Goal: Check status: Check status

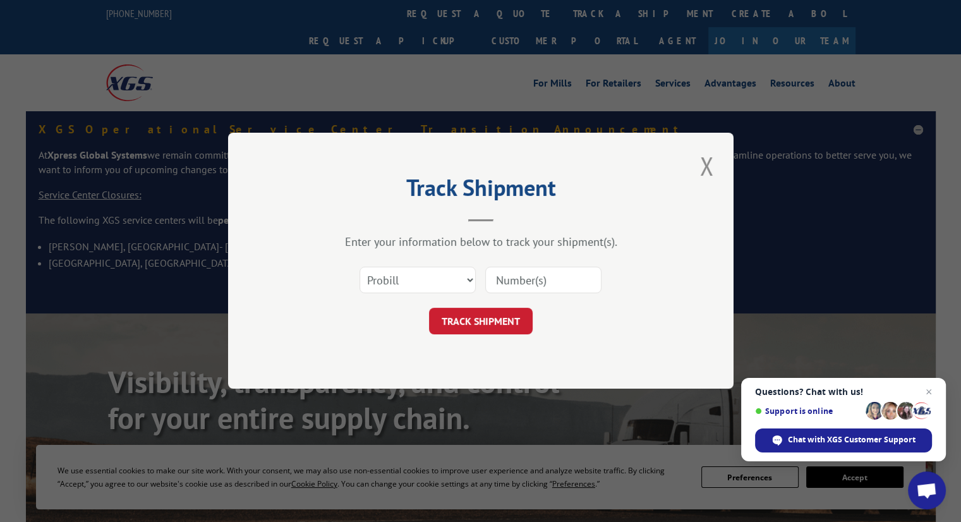
drag, startPoint x: 428, startPoint y: 271, endPoint x: 427, endPoint y: 289, distance: 17.7
click at [428, 271] on select "Select category... Probill BOL PO" at bounding box center [417, 280] width 116 height 27
click at [426, 375] on div "Track Shipment Enter your information below to track your shipment(s). Select c…" at bounding box center [480, 261] width 505 height 256
click at [409, 289] on select "Select category... Probill BOL PO" at bounding box center [417, 280] width 116 height 27
select select "po"
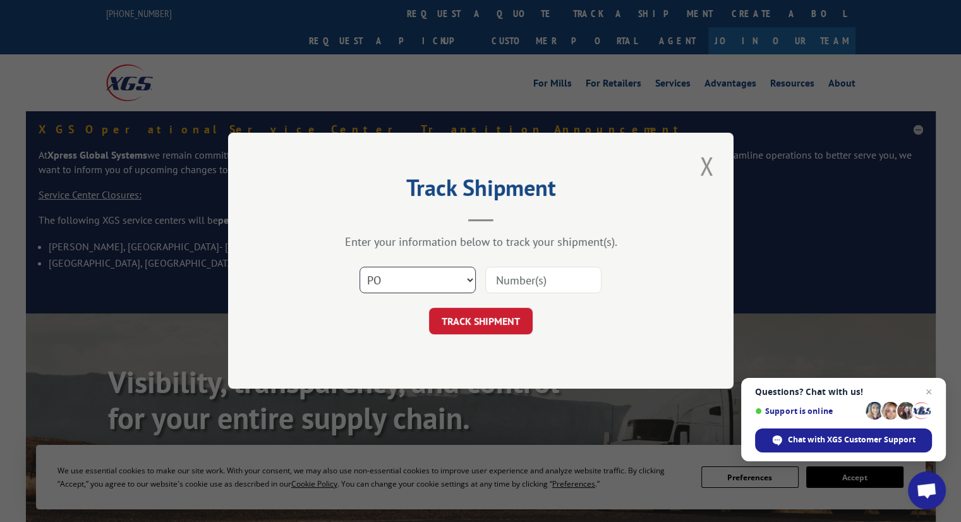
click at [359, 267] on select "Select category... Probill BOL PO" at bounding box center [417, 280] width 116 height 27
drag, startPoint x: 523, startPoint y: 279, endPoint x: 510, endPoint y: 296, distance: 21.2
click at [523, 279] on input at bounding box center [543, 280] width 116 height 27
paste input "295299412"
type input "295299412"
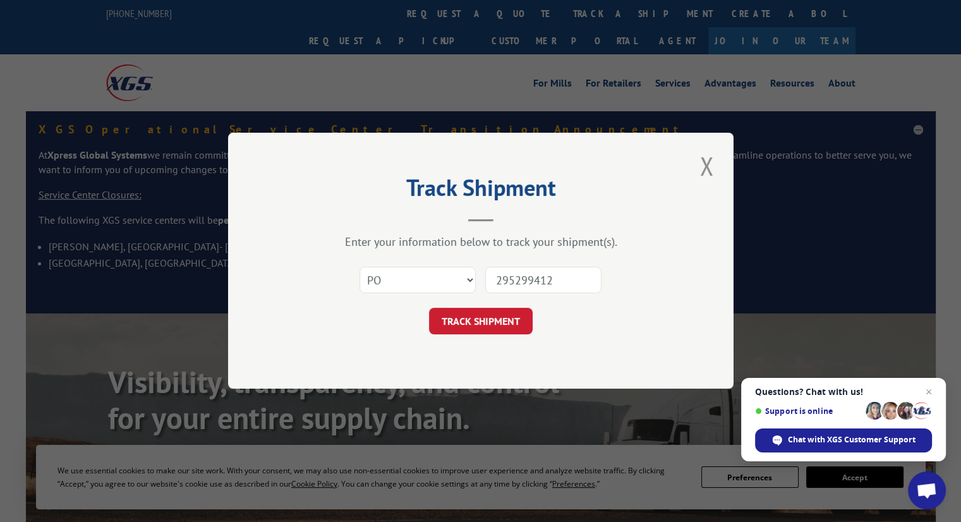
click at [488, 323] on button "TRACK SHIPMENT" at bounding box center [481, 321] width 104 height 27
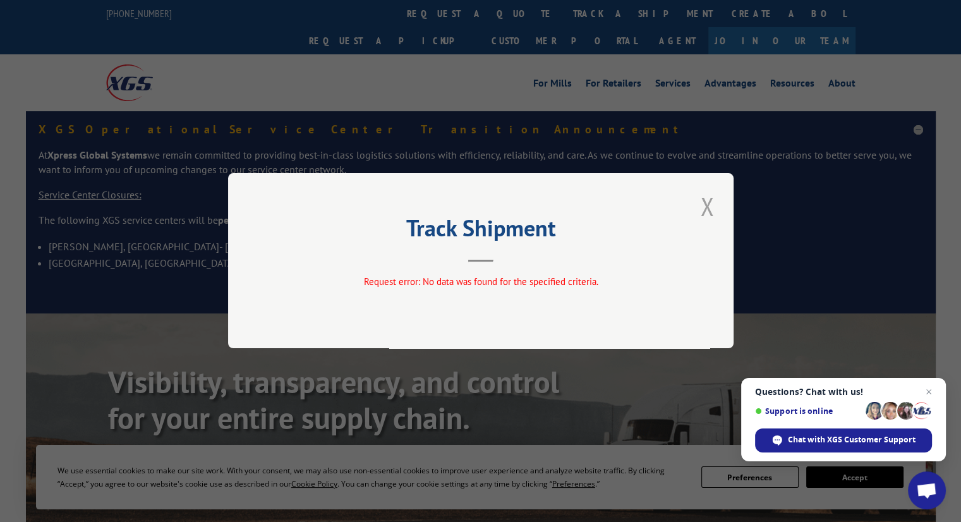
click at [714, 207] on button "Close modal" at bounding box center [706, 206] width 21 height 35
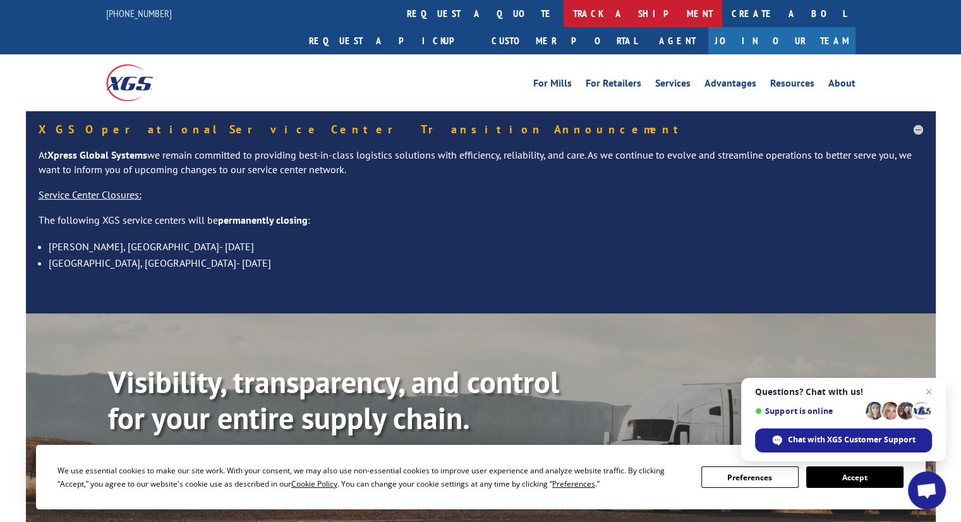
click at [563, 9] on link "track a shipment" at bounding box center [642, 13] width 159 height 27
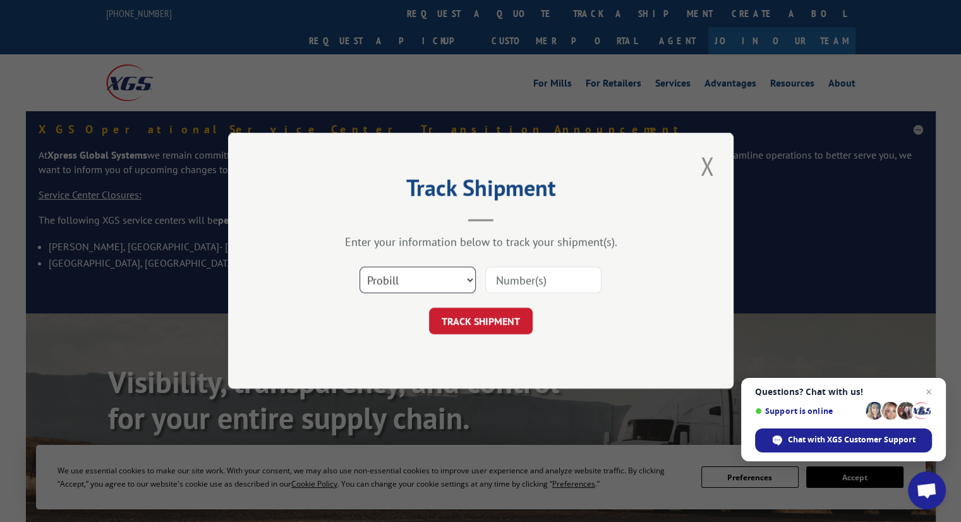
click at [411, 281] on select "Select category... Probill BOL PO" at bounding box center [417, 280] width 116 height 27
click at [359, 267] on select "Select category... Probill BOL PO" at bounding box center [417, 280] width 116 height 27
click at [427, 277] on select "Select category... Probill BOL PO" at bounding box center [417, 280] width 116 height 27
select select "po"
click at [359, 267] on select "Select category... Probill BOL PO" at bounding box center [417, 280] width 116 height 27
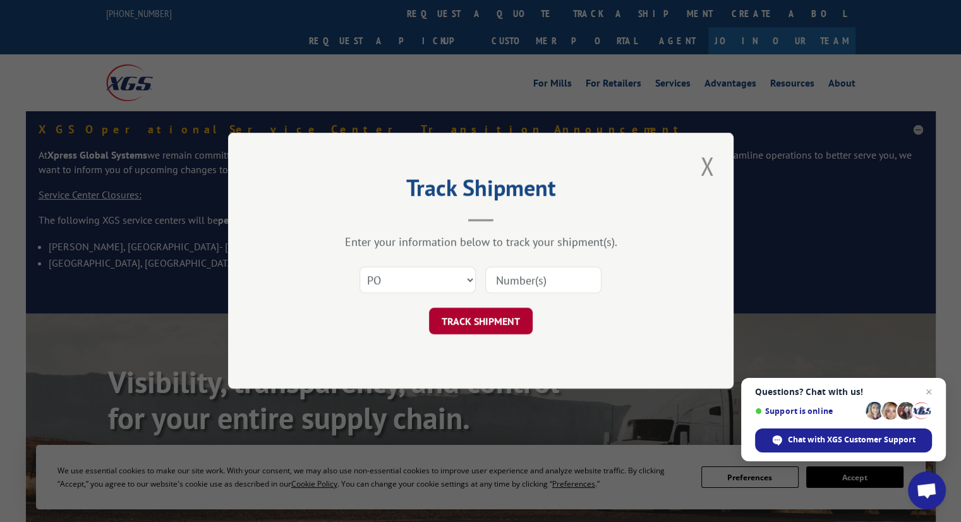
drag, startPoint x: 544, startPoint y: 287, endPoint x: 491, endPoint y: 316, distance: 60.5
click at [544, 287] on input at bounding box center [543, 280] width 116 height 27
paste input "37217"
type input "37217"
click at [482, 323] on button "TRACK SHIPMENT" at bounding box center [481, 321] width 104 height 27
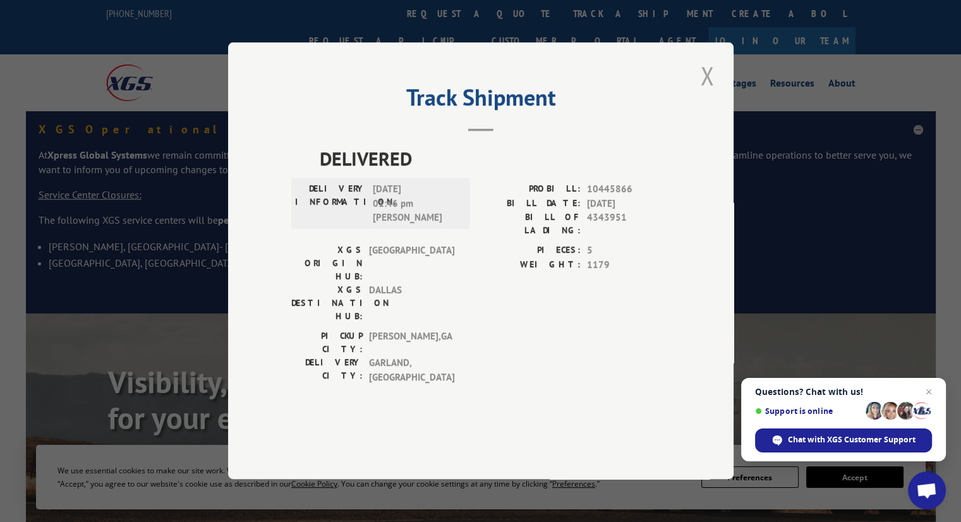
click at [711, 93] on button "Close modal" at bounding box center [706, 75] width 21 height 35
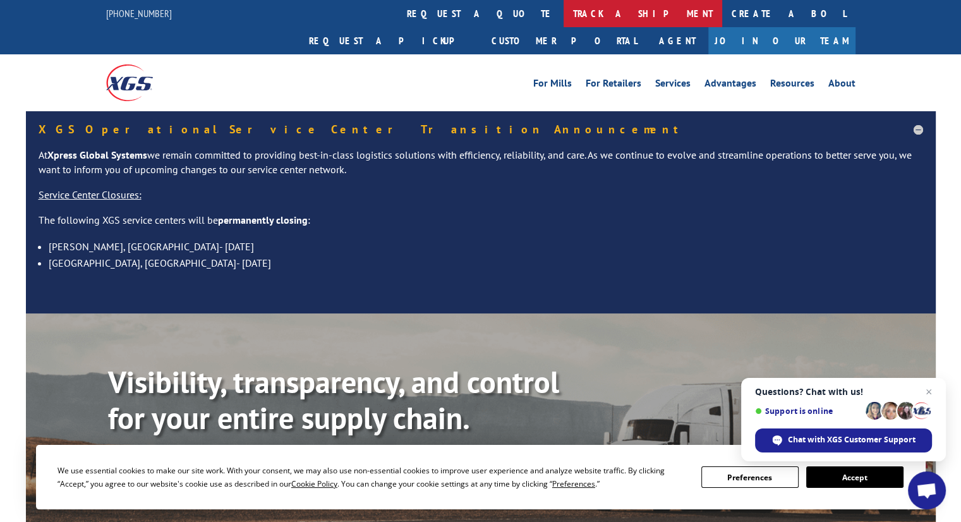
click at [563, 8] on link "track a shipment" at bounding box center [642, 13] width 159 height 27
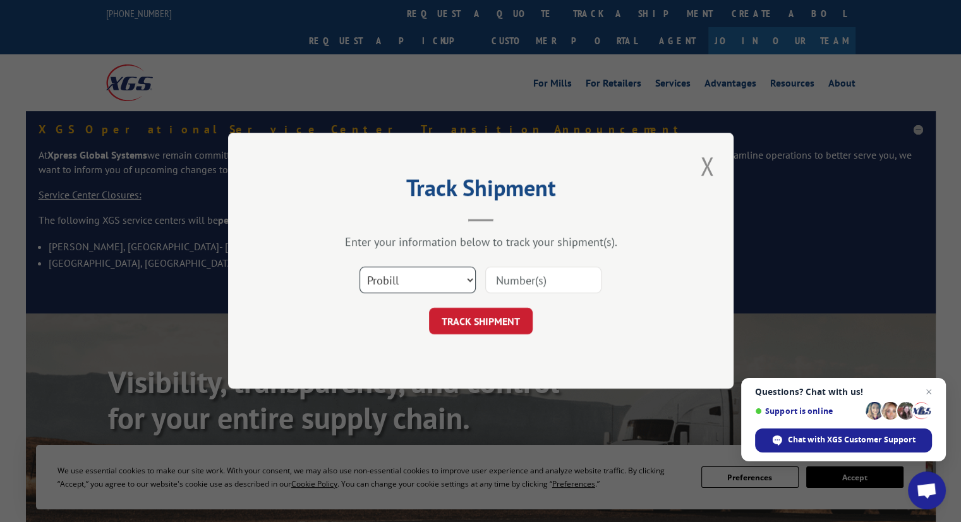
drag, startPoint x: 402, startPoint y: 280, endPoint x: 402, endPoint y: 287, distance: 7.6
click at [402, 280] on select "Select category... Probill BOL PO" at bounding box center [417, 280] width 116 height 27
select select "po"
click at [359, 267] on select "Select category... Probill BOL PO" at bounding box center [417, 280] width 116 height 27
click at [519, 281] on input at bounding box center [543, 280] width 116 height 27
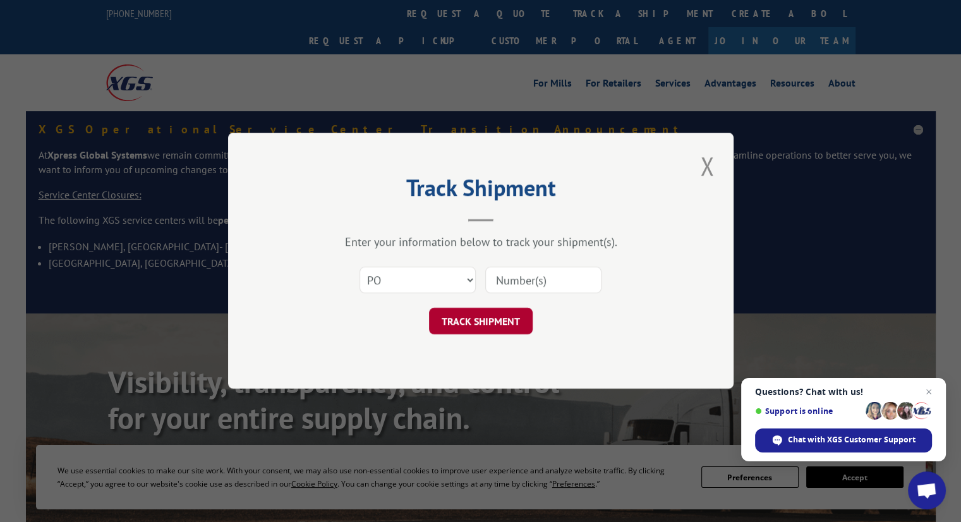
paste input "294865396"
type input "294865396"
click at [485, 330] on button "TRACK SHIPMENT" at bounding box center [481, 321] width 104 height 27
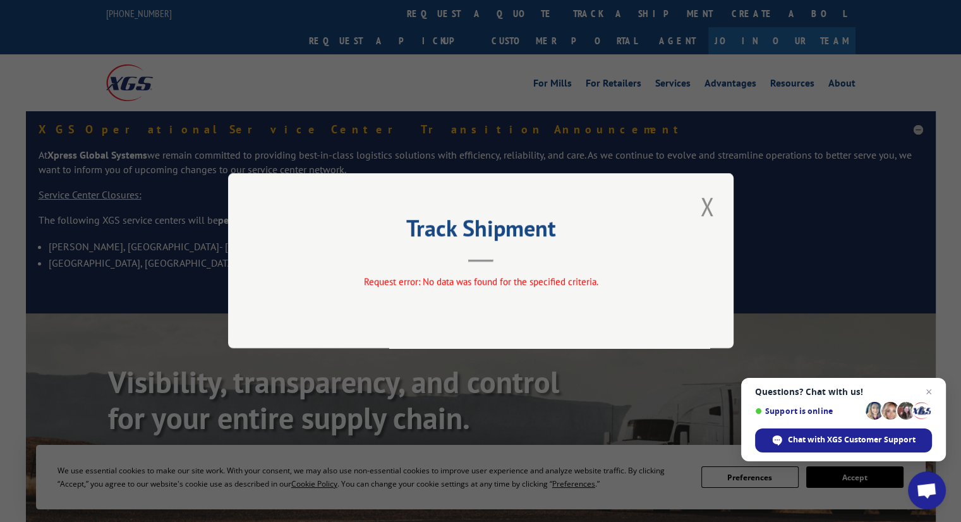
click at [713, 210] on button "Close modal" at bounding box center [706, 206] width 21 height 35
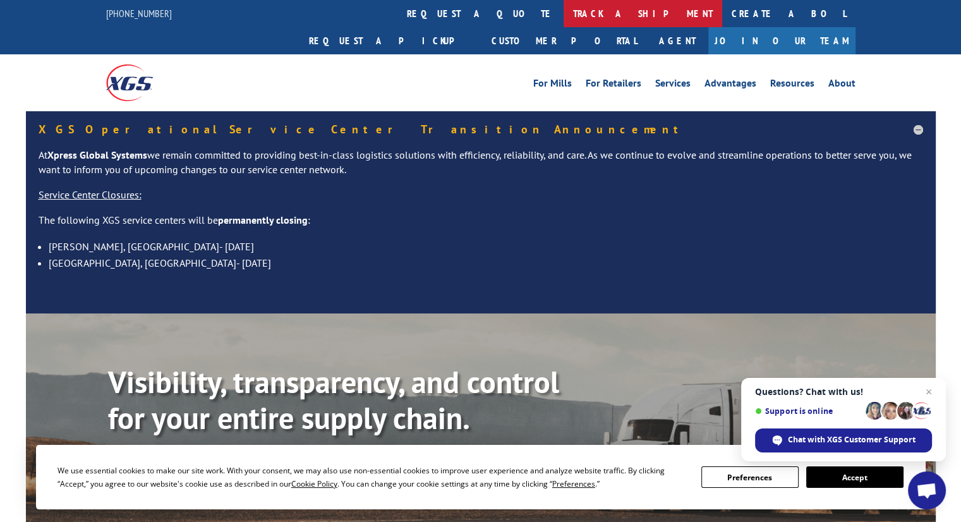
click at [563, 15] on link "track a shipment" at bounding box center [642, 13] width 159 height 27
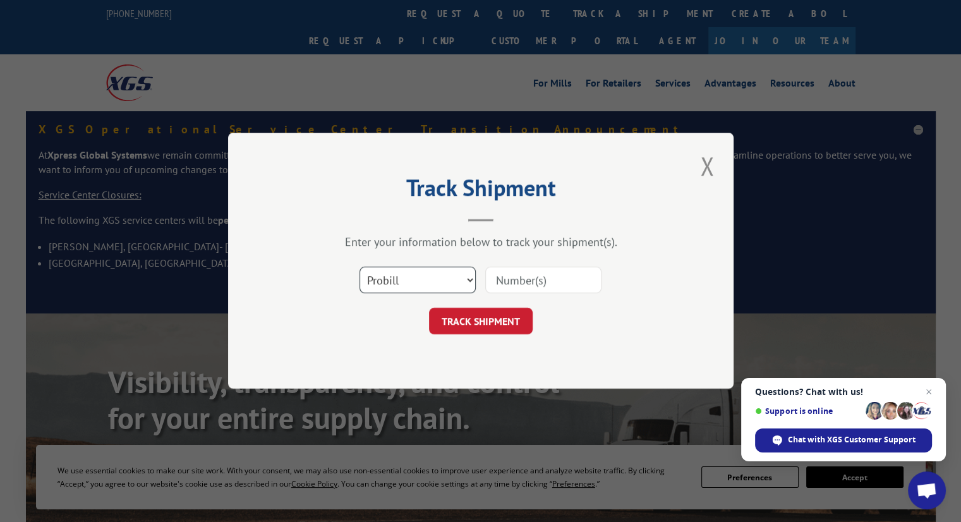
drag, startPoint x: 426, startPoint y: 280, endPoint x: 424, endPoint y: 289, distance: 8.9
click at [425, 281] on select "Select category... Probill BOL PO" at bounding box center [417, 280] width 116 height 27
select select "po"
click at [359, 267] on select "Select category... Probill BOL PO" at bounding box center [417, 280] width 116 height 27
drag, startPoint x: 510, startPoint y: 301, endPoint x: 510, endPoint y: 286, distance: 15.2
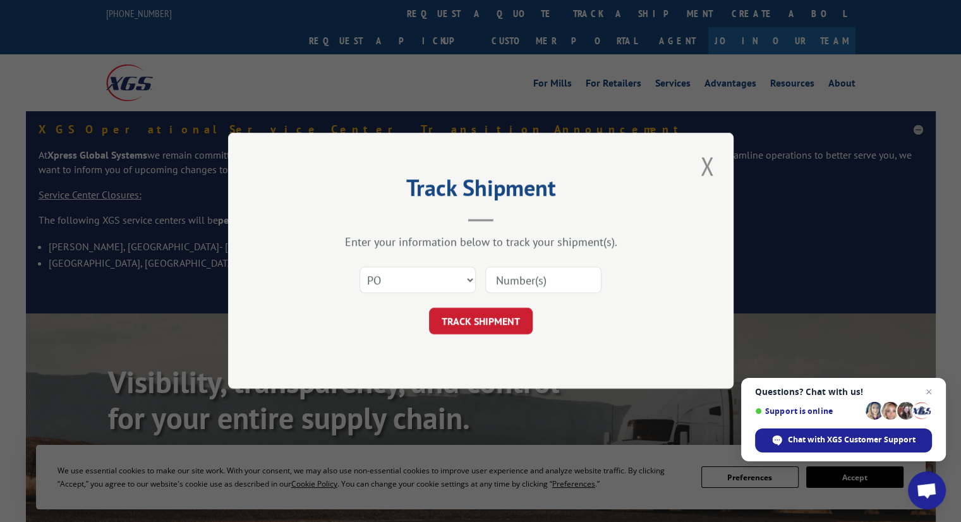
click at [510, 301] on form "Select category... Probill BOL PO TRACK SHIPMENT" at bounding box center [480, 297] width 379 height 75
click at [509, 284] on input at bounding box center [543, 280] width 116 height 27
paste input "295039260"
type input "295039260"
click at [483, 321] on button "TRACK SHIPMENT" at bounding box center [481, 321] width 104 height 27
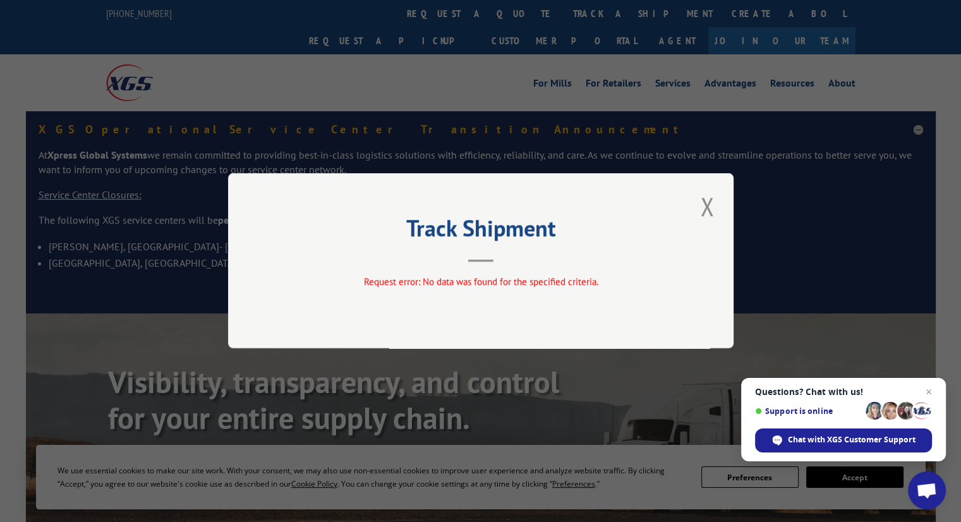
click at [710, 213] on button "Close modal" at bounding box center [706, 206] width 21 height 35
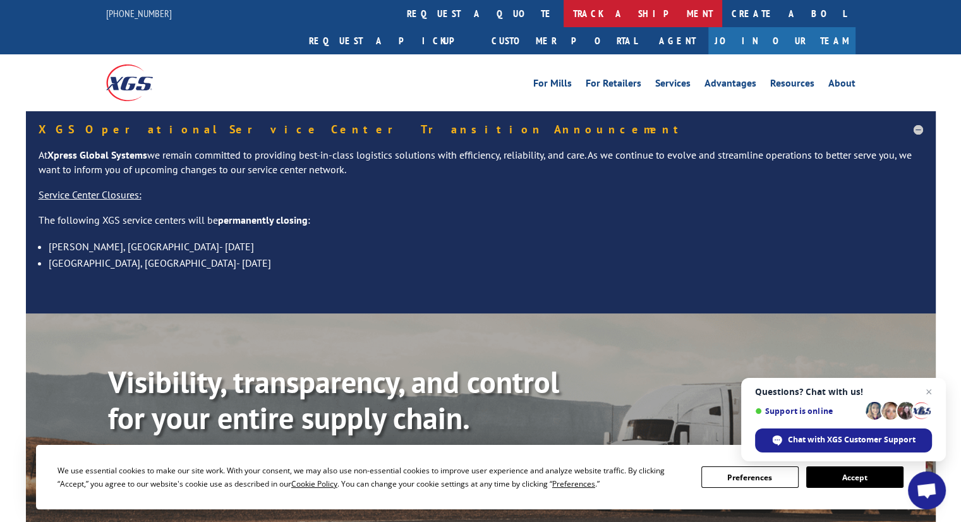
drag, startPoint x: 424, startPoint y: 32, endPoint x: 428, endPoint y: 26, distance: 7.7
click at [426, 54] on div "For [PERSON_NAME] For Retailers Services Advantages Resources About For [PERSON…" at bounding box center [480, 82] width 749 height 56
click at [563, 26] on link "track a shipment" at bounding box center [642, 13] width 159 height 27
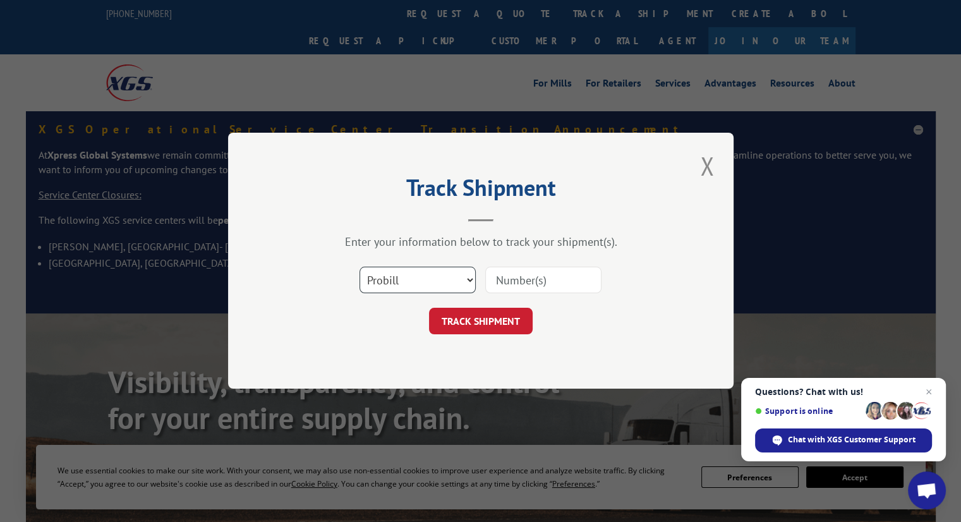
click at [423, 285] on select "Select category... Probill BOL PO" at bounding box center [417, 280] width 116 height 27
select select "bol"
click at [359, 267] on select "Select category... Probill BOL PO" at bounding box center [417, 280] width 116 height 27
click at [520, 299] on div "Select category... Probill BOL PO" at bounding box center [480, 281] width 379 height 42
click at [525, 275] on input at bounding box center [543, 280] width 116 height 27
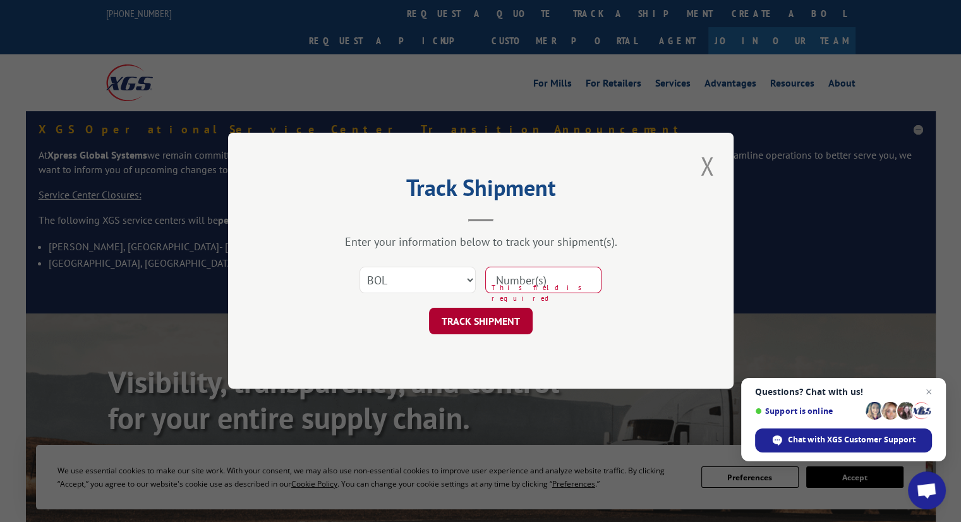
paste input "2842156"
type input "2842156"
click at [507, 316] on button "TRACK SHIPMENT" at bounding box center [481, 321] width 104 height 27
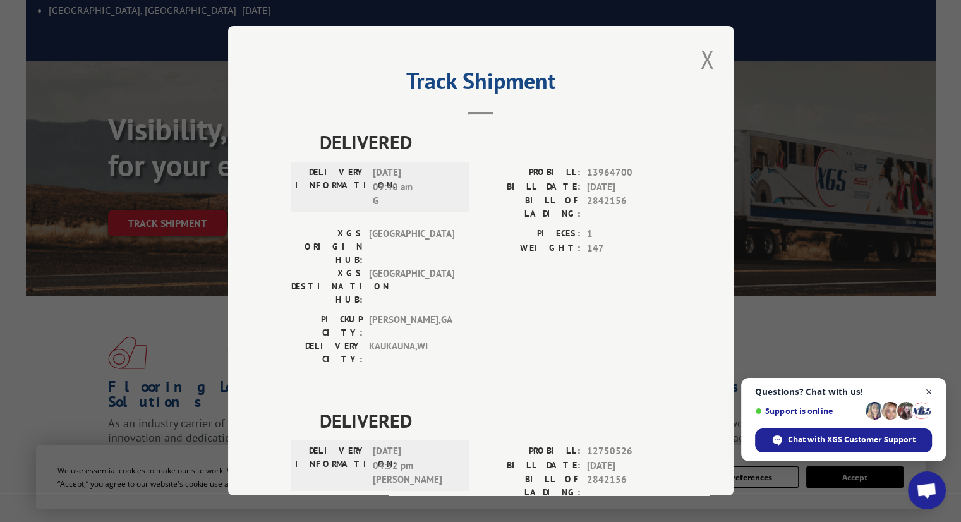
click at [924, 395] on span "Open chat" at bounding box center [929, 392] width 16 height 16
